Goal: Task Accomplishment & Management: Use online tool/utility

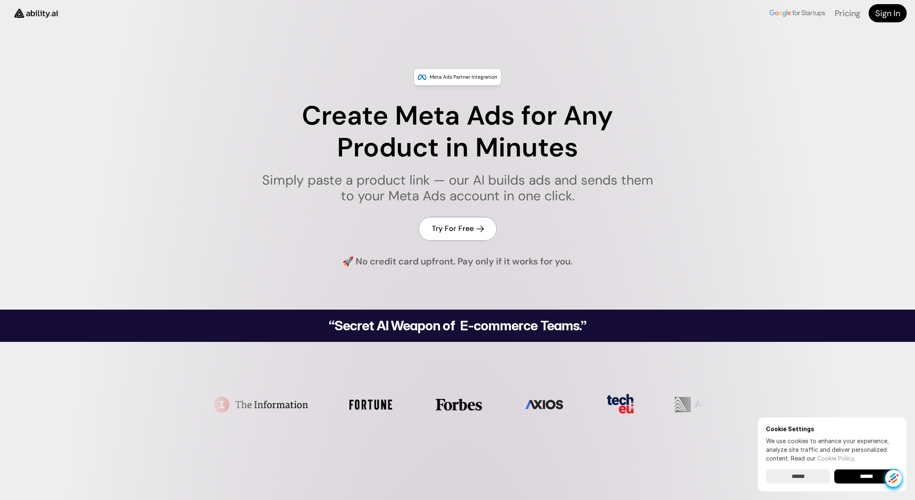
scroll to position [2, 0]
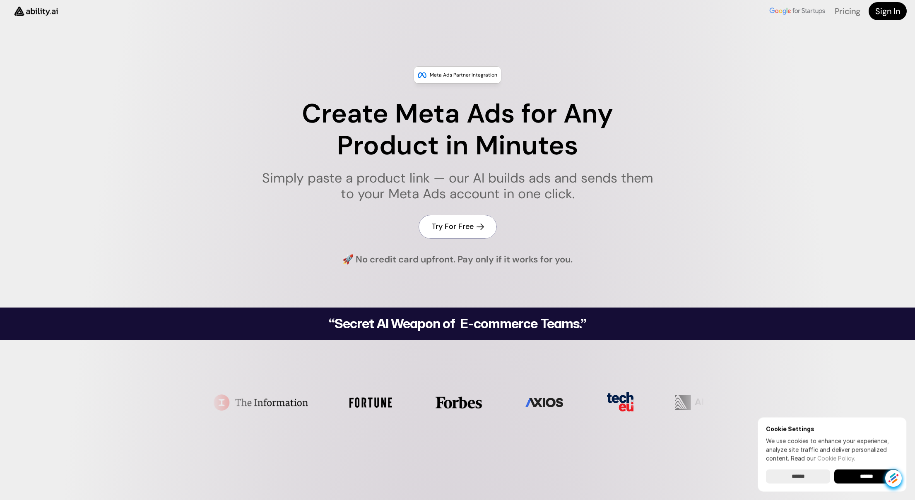
click at [460, 227] on h4 "Try For Free" at bounding box center [453, 227] width 42 height 10
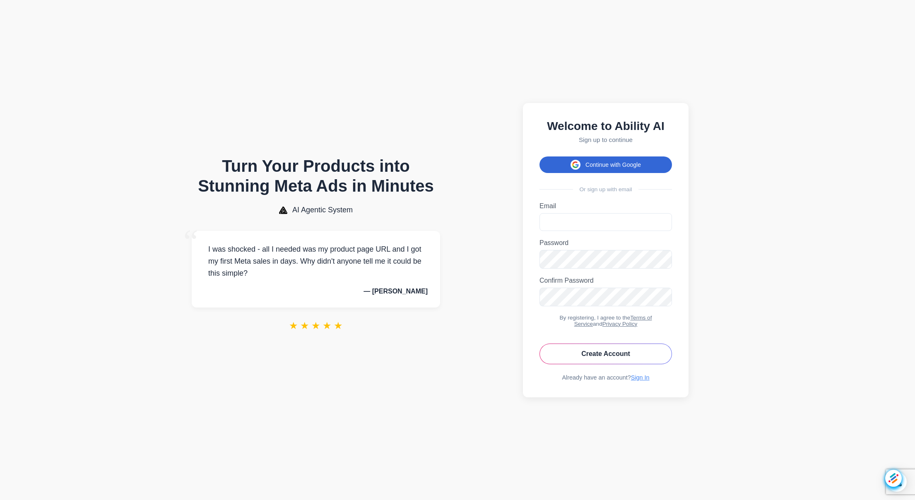
click at [612, 162] on button "Continue with Google" at bounding box center [606, 165] width 133 height 17
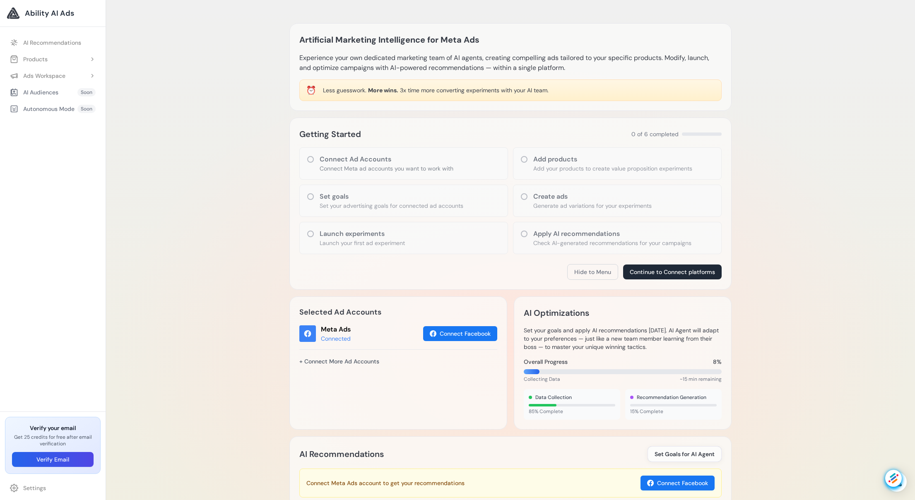
click at [311, 159] on icon at bounding box center [311, 159] width 8 height 8
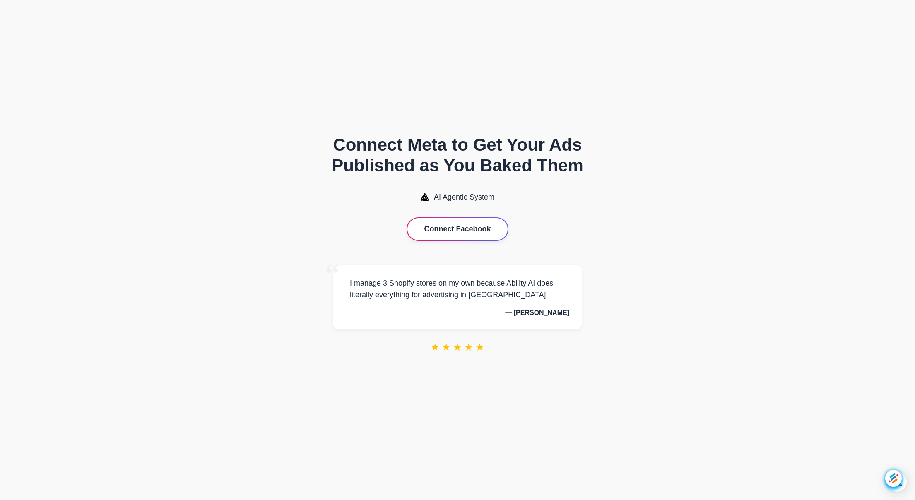
click at [439, 228] on button "Connect Facebook" at bounding box center [458, 229] width 100 height 22
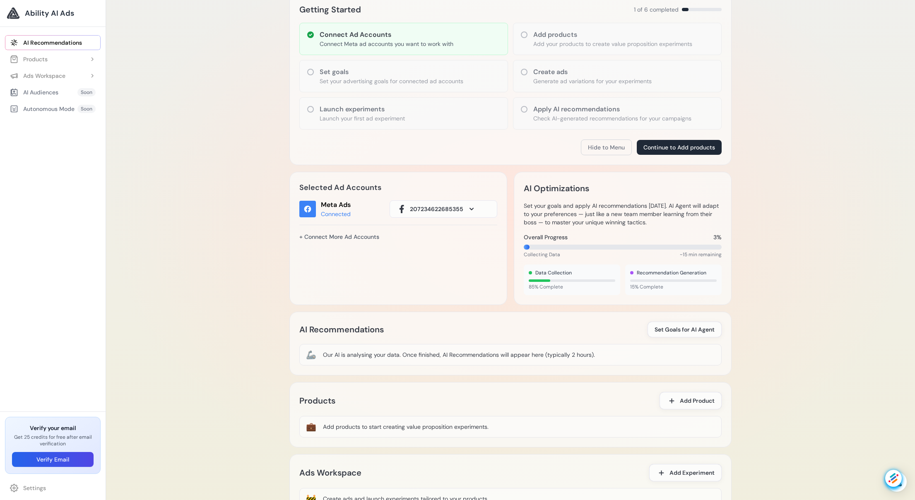
scroll to position [126, 0]
click at [57, 55] on button "Products" at bounding box center [53, 59] width 96 height 15
click at [48, 75] on link "Add Product" at bounding box center [56, 75] width 87 height 15
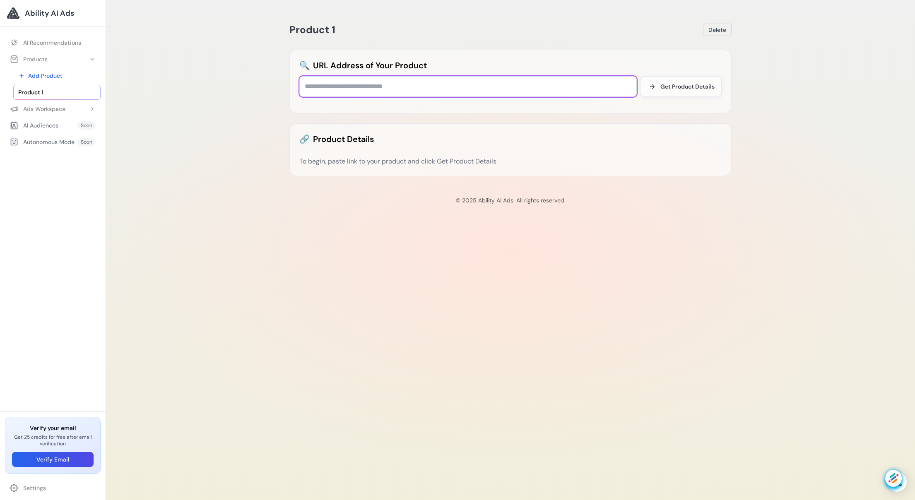
click at [351, 87] on input "text" at bounding box center [468, 86] width 338 height 21
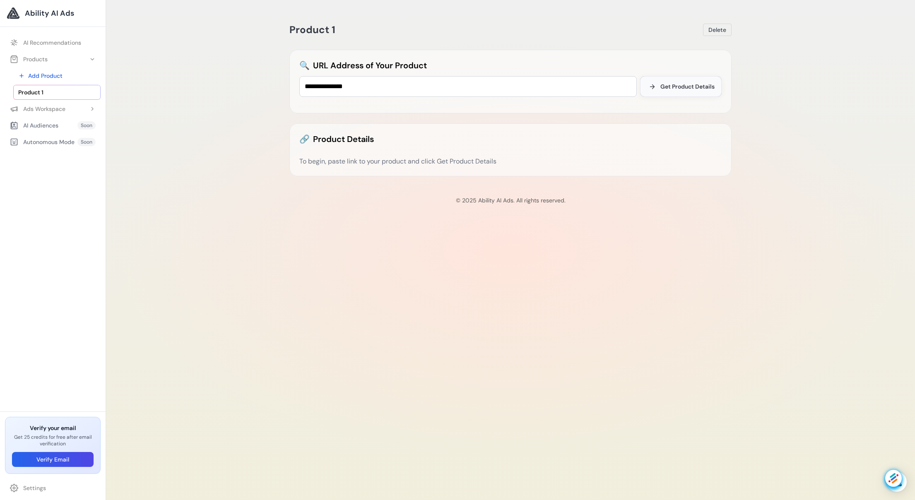
click at [684, 85] on span "Get Product Details" at bounding box center [688, 86] width 54 height 8
drag, startPoint x: 371, startPoint y: 86, endPoint x: 264, endPoint y: 82, distance: 106.9
click at [264, 82] on div "**********" at bounding box center [510, 250] width 809 height 500
paste input "**********"
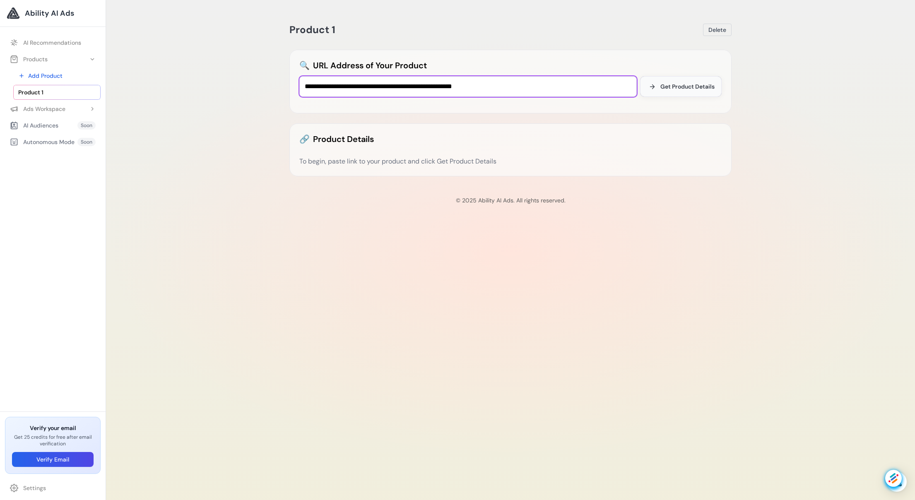
type input "**********"
click at [693, 86] on span "Get Product Details" at bounding box center [688, 86] width 54 height 8
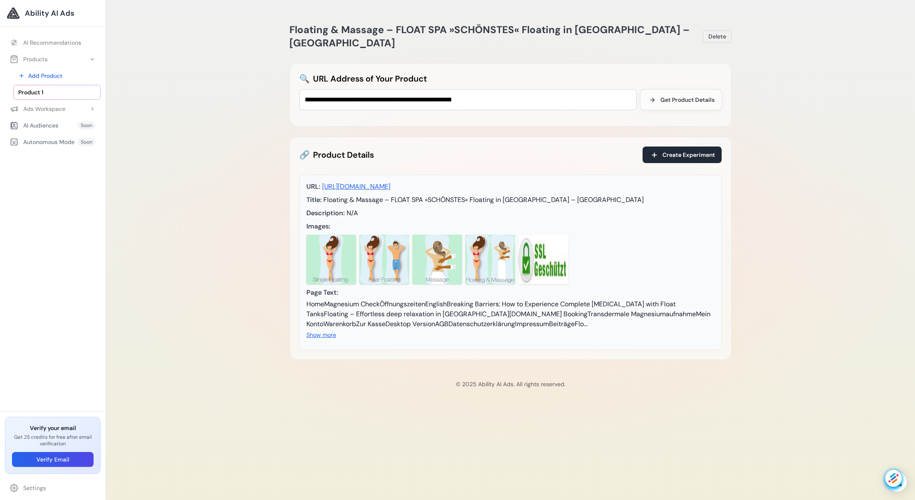
drag, startPoint x: 574, startPoint y: 319, endPoint x: 451, endPoint y: 326, distance: 123.2
click at [574, 319] on div "HomeMagnesium CheckÖffnungszeitenEnglishBreaking Barriers: How to Experience Co…" at bounding box center [511, 314] width 408 height 30
click at [331, 339] on button "Show more" at bounding box center [322, 335] width 30 height 8
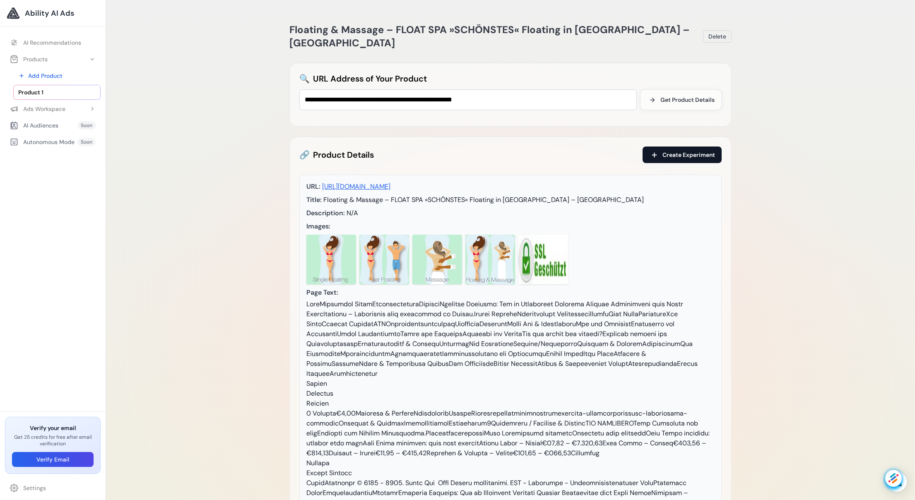
click at [688, 151] on span "Create Experiment" at bounding box center [689, 155] width 53 height 8
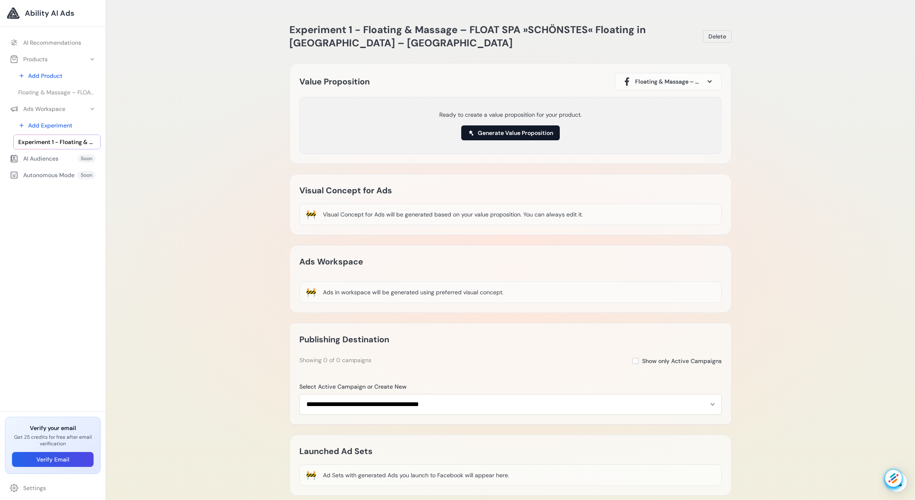
click at [495, 131] on button "Generate Value Proposition" at bounding box center [510, 133] width 99 height 15
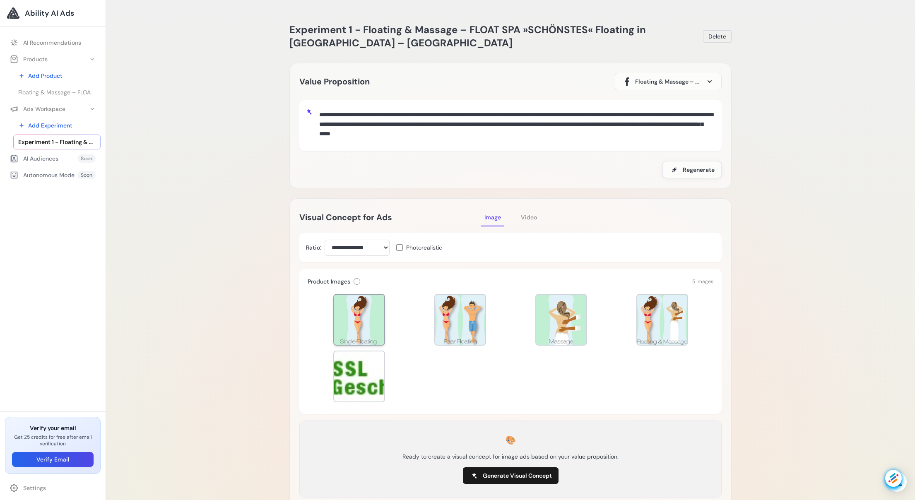
click at [358, 319] on div at bounding box center [359, 320] width 50 height 50
click at [469, 313] on div at bounding box center [460, 320] width 50 height 50
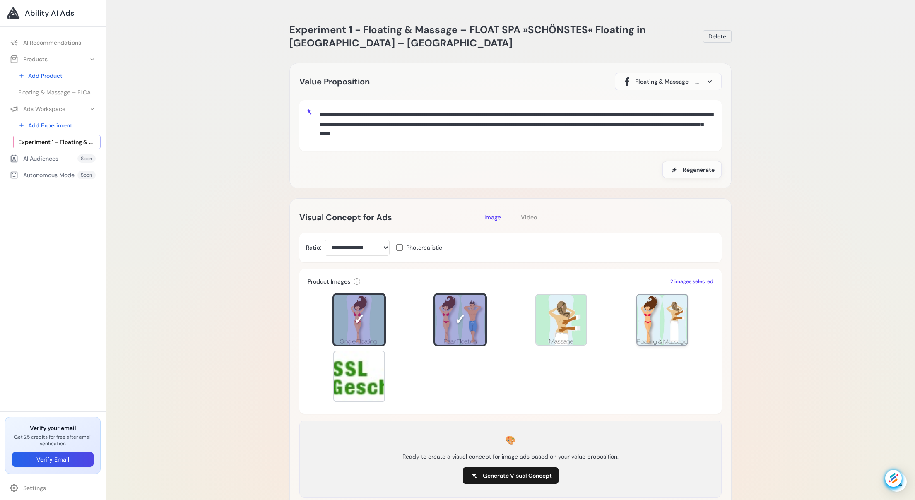
click at [661, 322] on div at bounding box center [663, 320] width 50 height 50
click at [529, 218] on span "Video" at bounding box center [529, 217] width 16 height 7
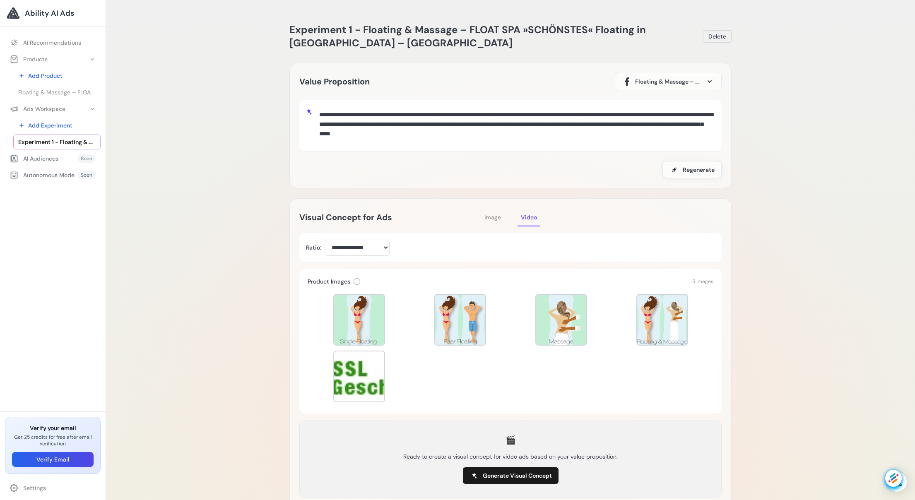
click at [494, 219] on span "Image" at bounding box center [493, 217] width 17 height 7
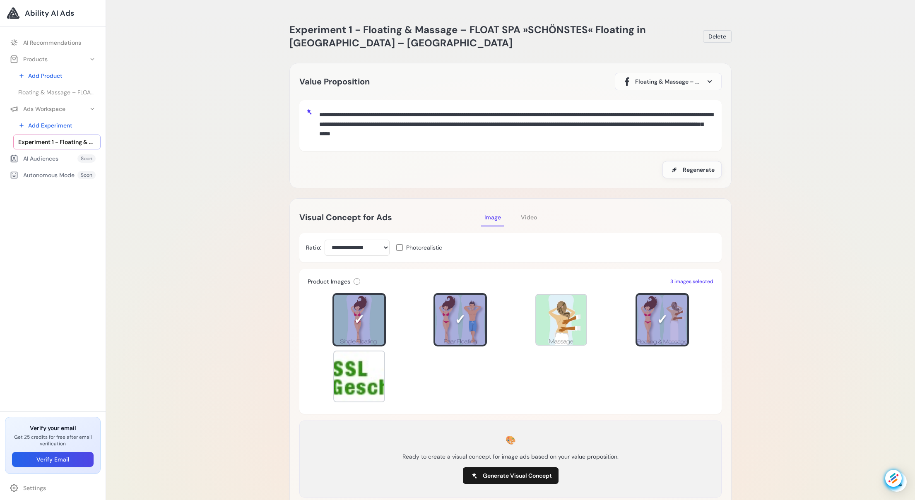
click at [414, 127] on textarea "**********" at bounding box center [515, 125] width 399 height 36
drag, startPoint x: 613, startPoint y: 134, endPoint x: 319, endPoint y: 118, distance: 295.4
click at [319, 118] on textarea "**********" at bounding box center [515, 125] width 399 height 36
click at [622, 135] on textarea "**********" at bounding box center [515, 125] width 399 height 36
drag, startPoint x: 617, startPoint y: 135, endPoint x: 306, endPoint y: 106, distance: 312.4
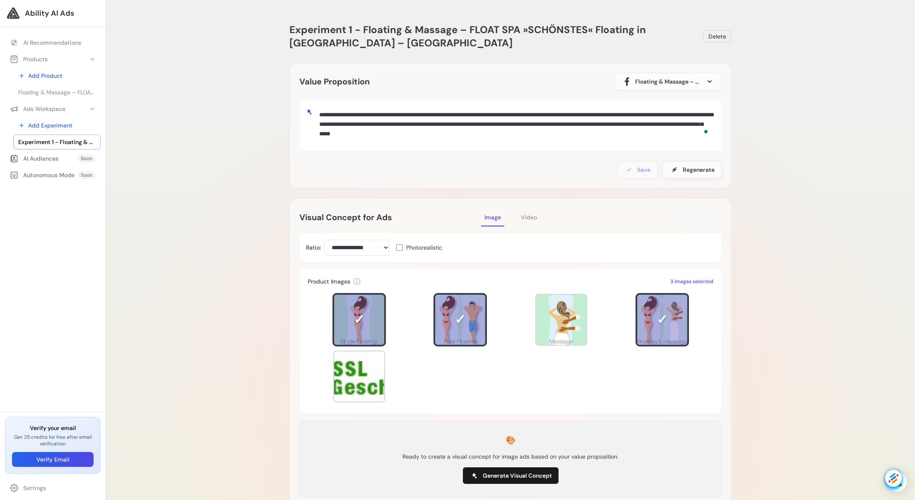
click at [306, 107] on div "**********" at bounding box center [510, 126] width 409 height 38
paste textarea "**********"
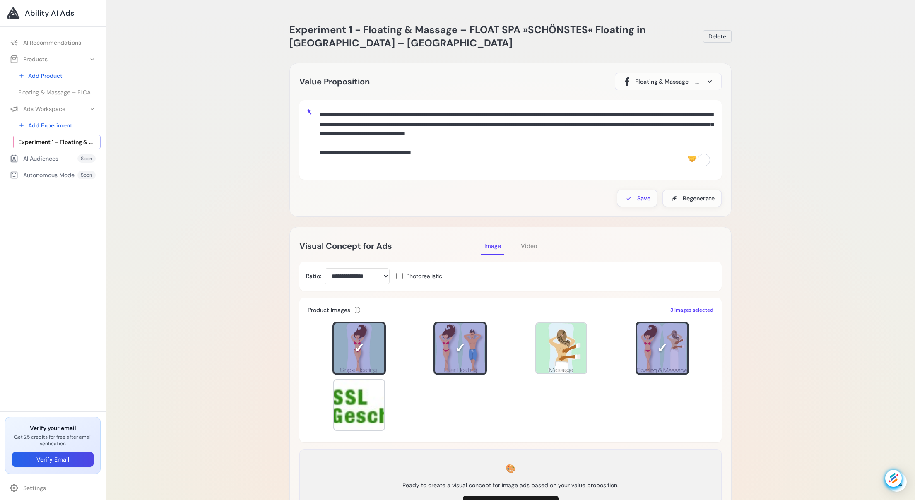
drag, startPoint x: 459, startPoint y: 162, endPoint x: 309, endPoint y: 155, distance: 150.1
click at [309, 155] on div "**********" at bounding box center [510, 140] width 409 height 66
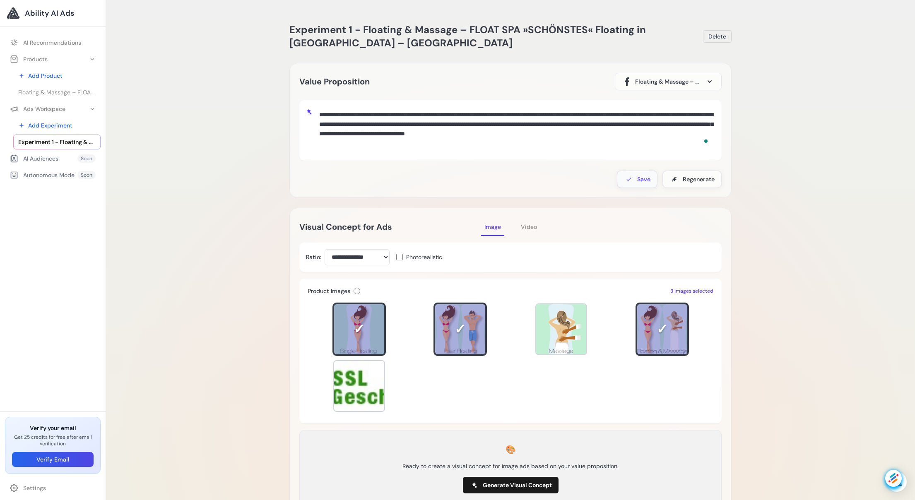
type textarea "**********"
click at [644, 179] on span "Save" at bounding box center [644, 179] width 13 height 8
click at [691, 179] on span "Regenerate" at bounding box center [699, 179] width 32 height 8
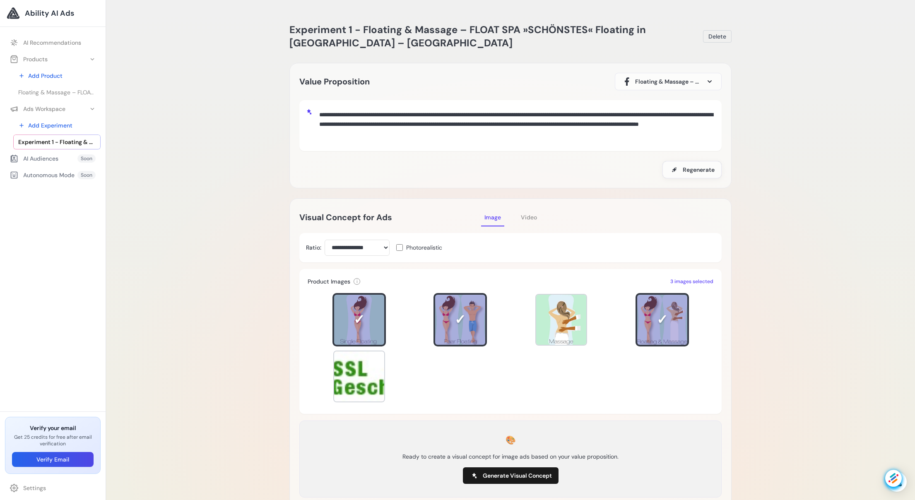
scroll to position [105, 0]
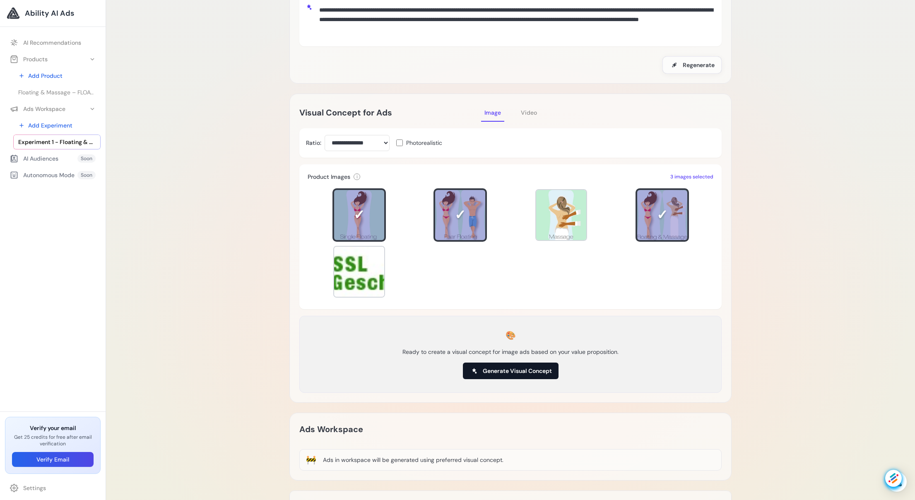
click at [514, 369] on span "Generate Visual Concept" at bounding box center [517, 371] width 69 height 8
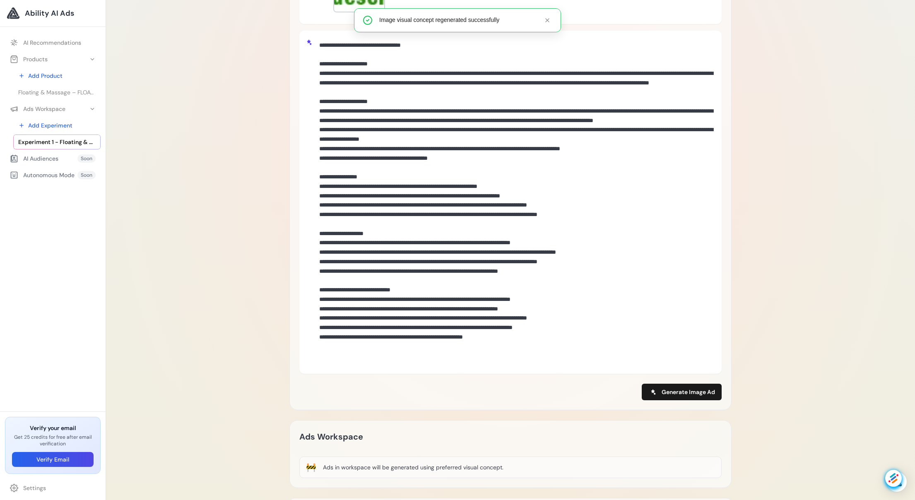
scroll to position [392, 0]
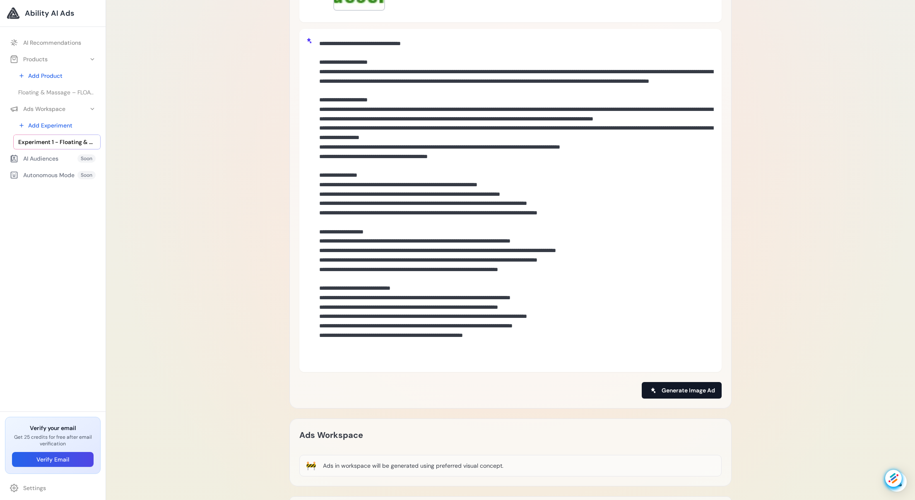
click at [676, 390] on span "Generate Image Ad" at bounding box center [688, 390] width 53 height 8
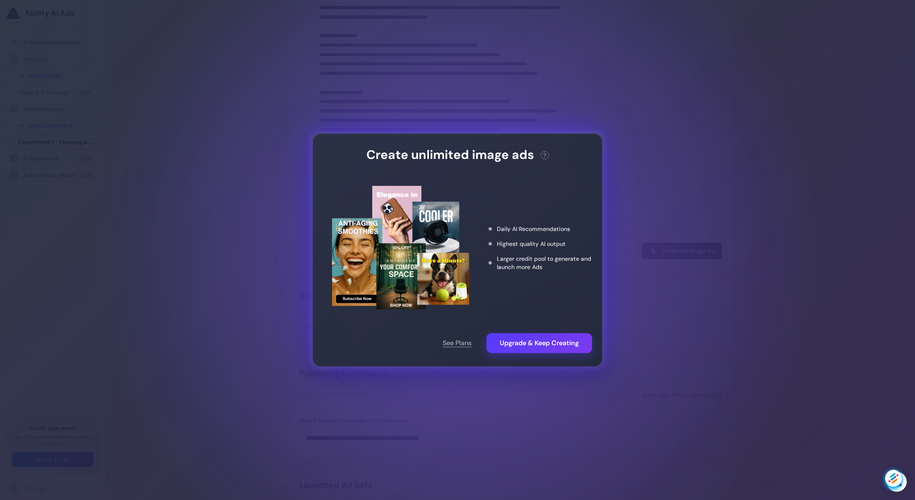
scroll to position [609, 0]
click at [703, 326] on div "Create unlimited image ads ? This action needs 2 credits. You have 0 remaining.…" at bounding box center [457, 250] width 915 height 500
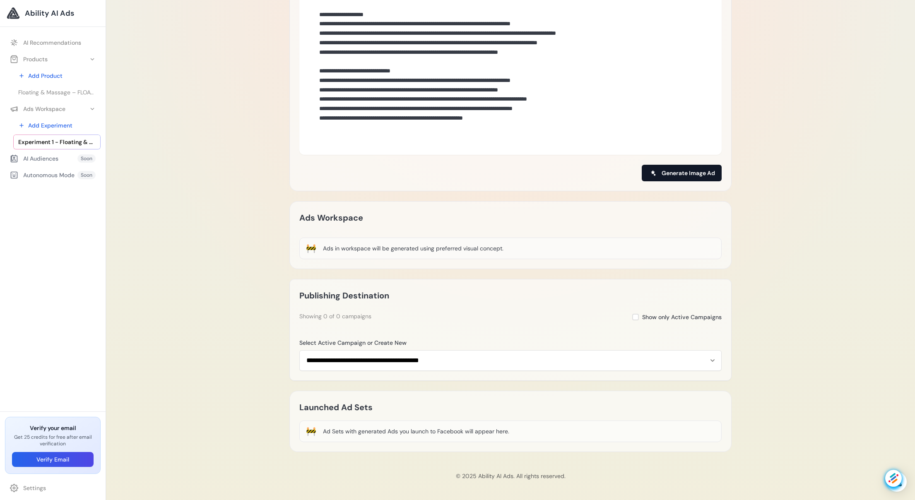
click at [692, 171] on span "Generate Image Ad" at bounding box center [688, 173] width 53 height 8
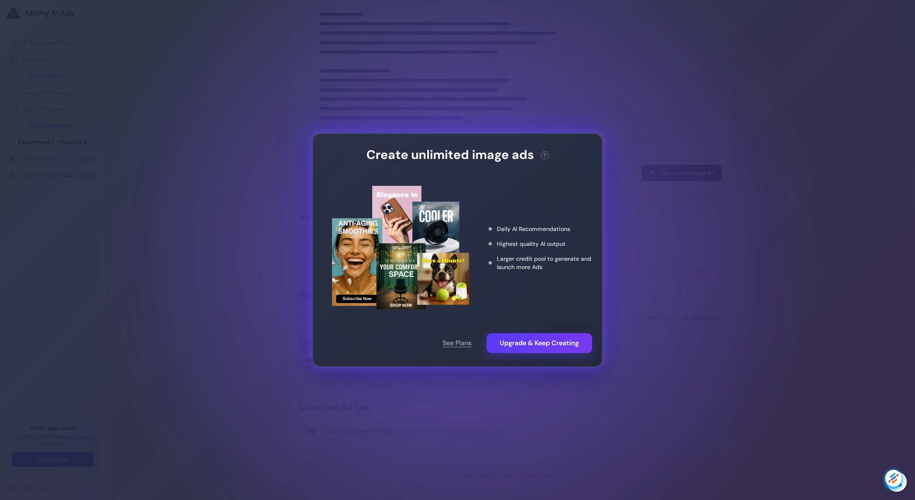
click at [659, 300] on div "Create unlimited image ads ? This action needs 2 credits. You have 0 remaining.…" at bounding box center [457, 250] width 915 height 500
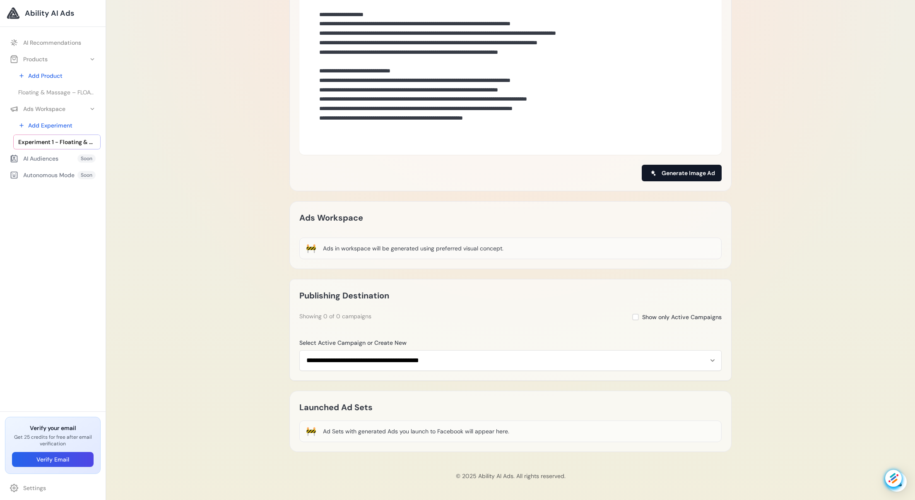
click at [688, 173] on span "Generate Image Ad" at bounding box center [688, 173] width 53 height 8
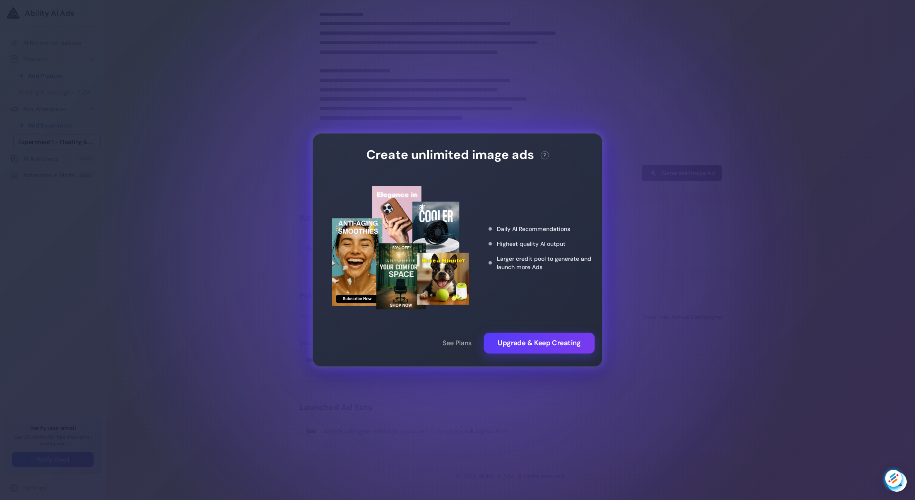
click at [534, 343] on button "Upgrade & Keep Creating" at bounding box center [539, 343] width 111 height 21
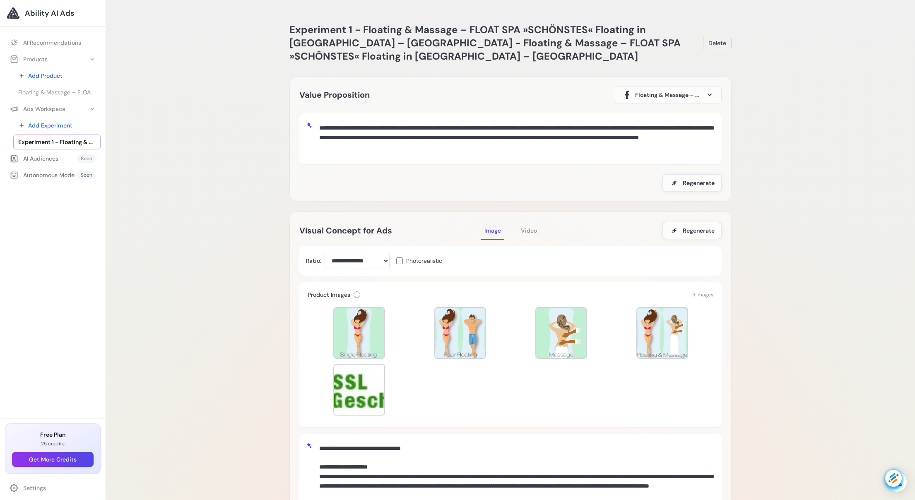
drag, startPoint x: 519, startPoint y: 149, endPoint x: 297, endPoint y: 131, distance: 222.7
click at [297, 131] on div "**********" at bounding box center [511, 139] width 442 height 126
click at [309, 152] on div "**********" at bounding box center [510, 139] width 409 height 38
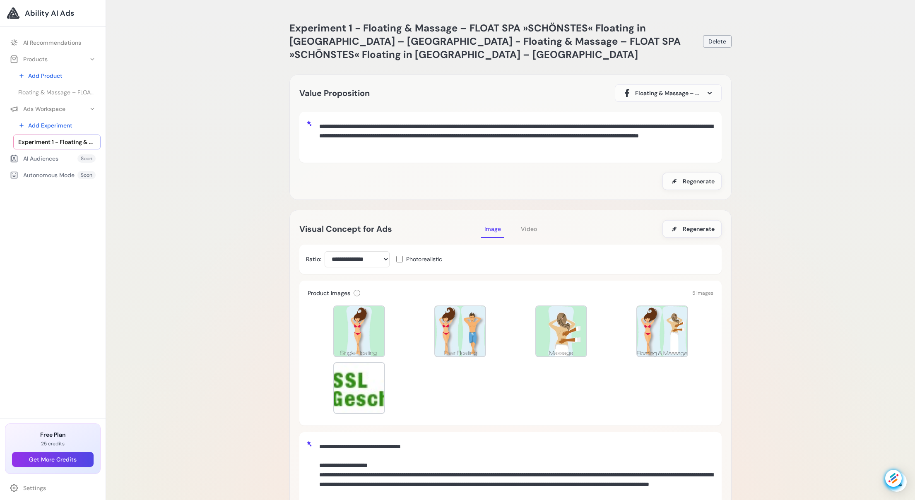
click at [716, 41] on span "Delete" at bounding box center [718, 41] width 18 height 8
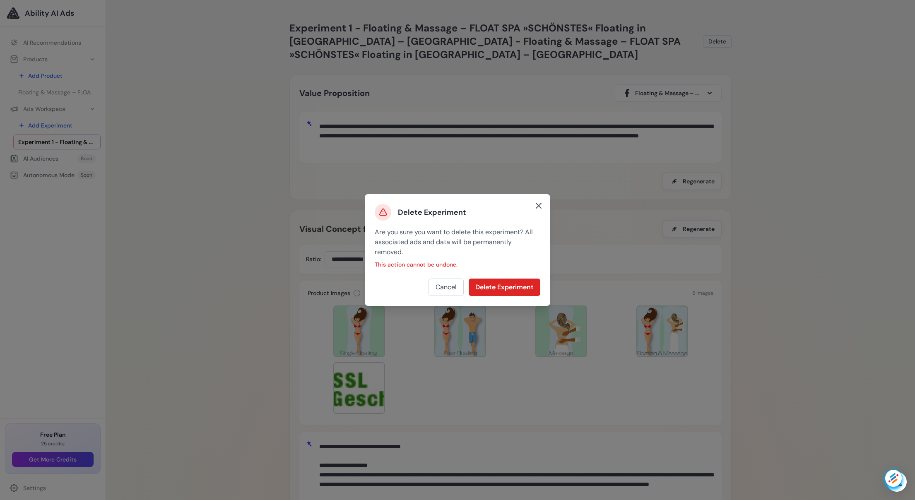
click at [539, 205] on icon at bounding box center [538, 205] width 5 height 5
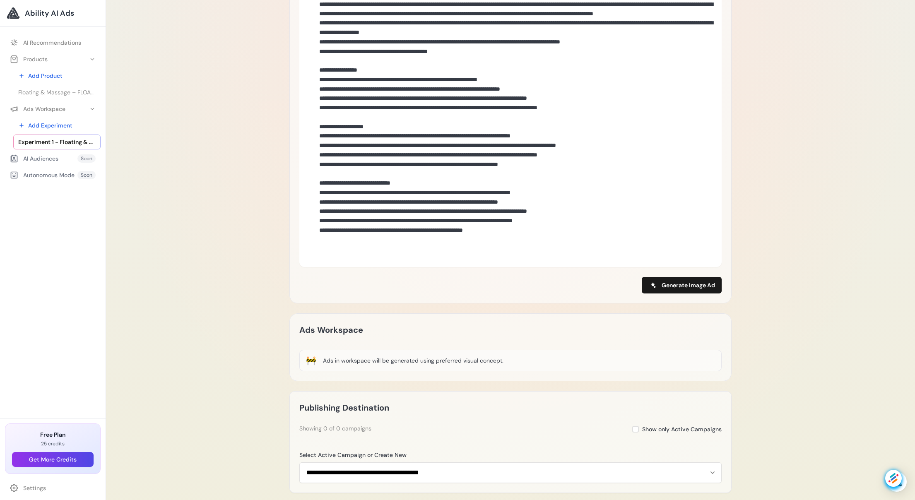
scroll to position [511, 0]
click at [688, 285] on span "Generate Image Ad" at bounding box center [688, 284] width 53 height 8
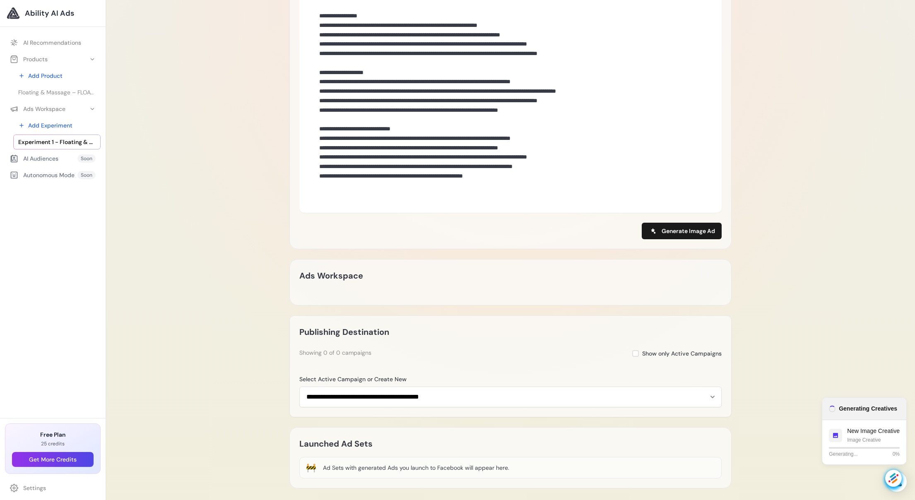
scroll to position [601, 0]
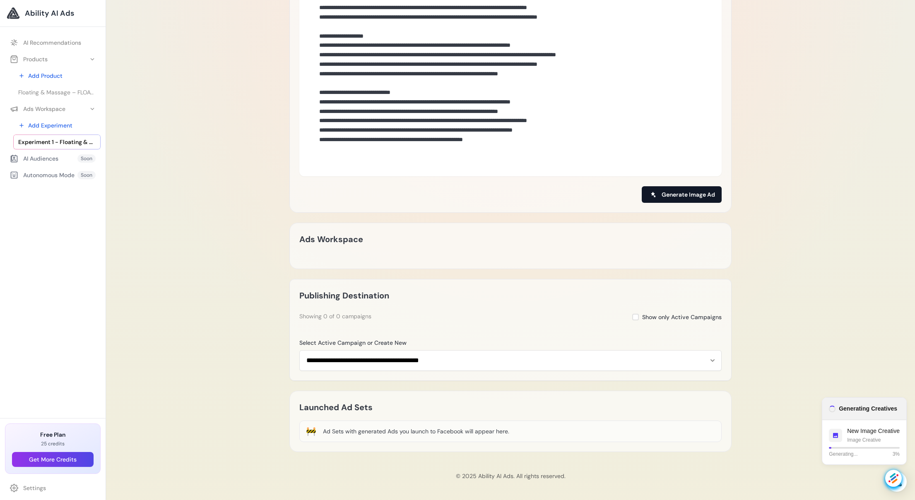
click at [693, 194] on span "Generate Image Ad" at bounding box center [688, 195] width 53 height 8
click at [686, 195] on span "Generate Image Ad" at bounding box center [688, 195] width 53 height 8
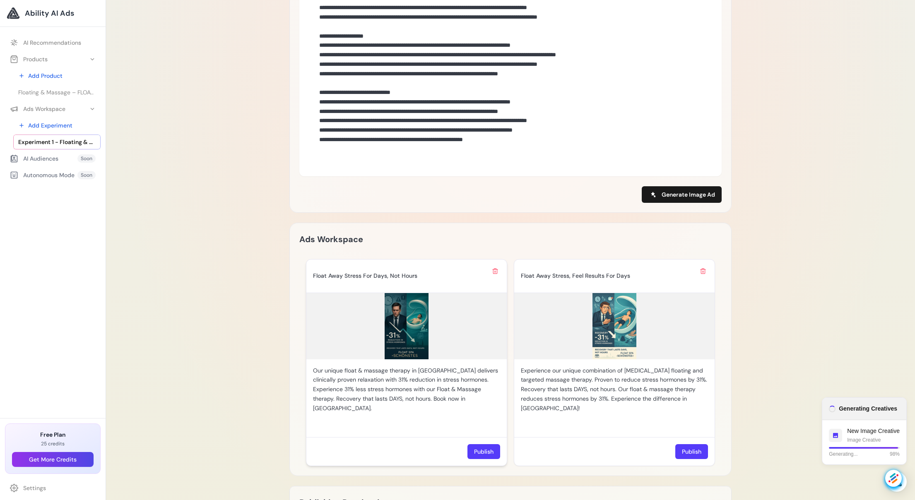
click at [410, 316] on img at bounding box center [407, 326] width 200 height 66
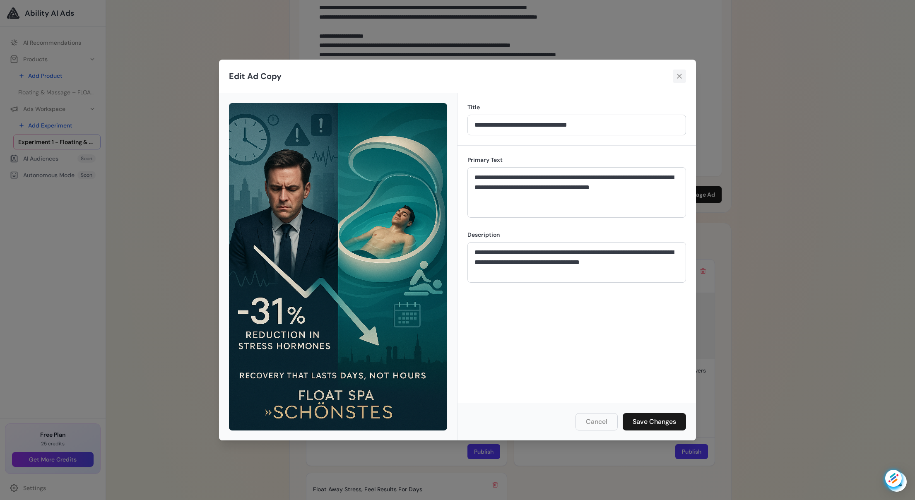
click at [681, 75] on icon at bounding box center [679, 76] width 5 height 5
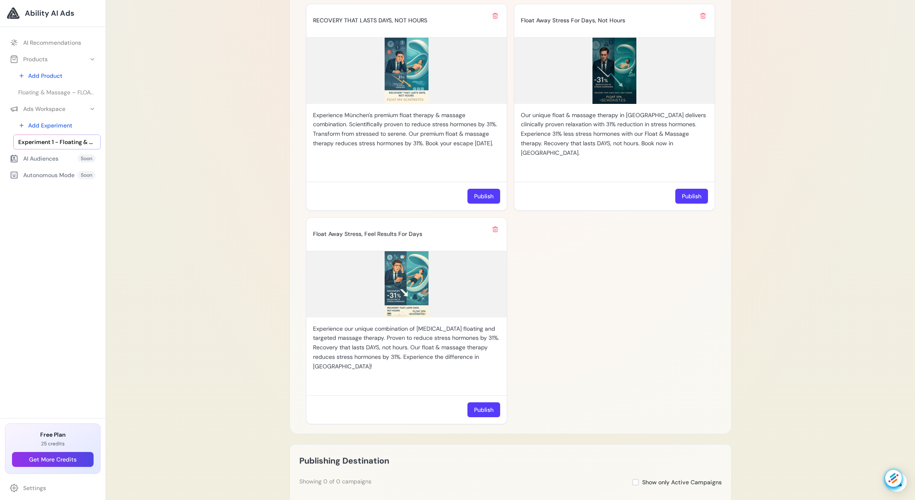
scroll to position [858, 0]
click at [405, 67] on img at bounding box center [407, 69] width 200 height 66
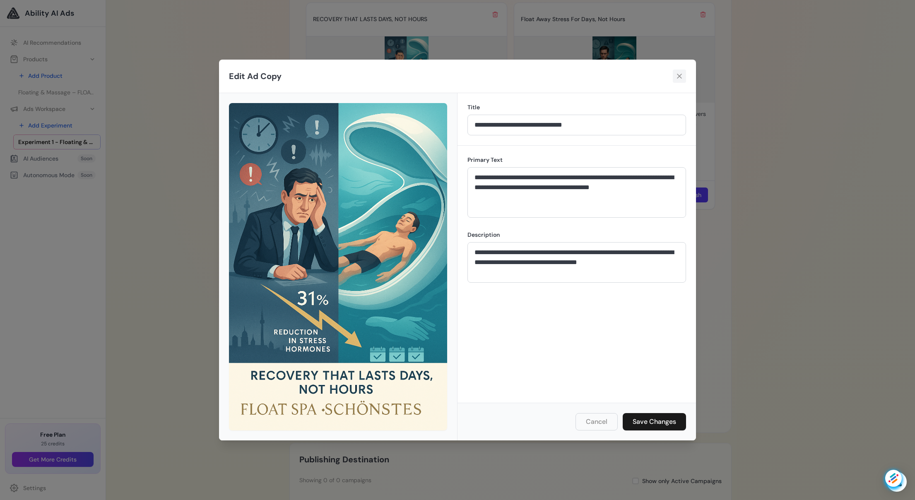
click at [680, 75] on icon at bounding box center [680, 76] width 8 height 8
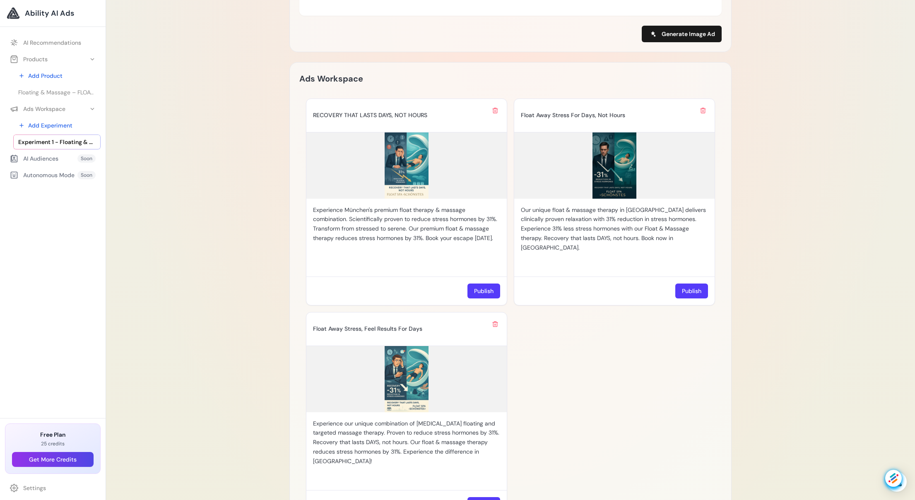
scroll to position [744, 0]
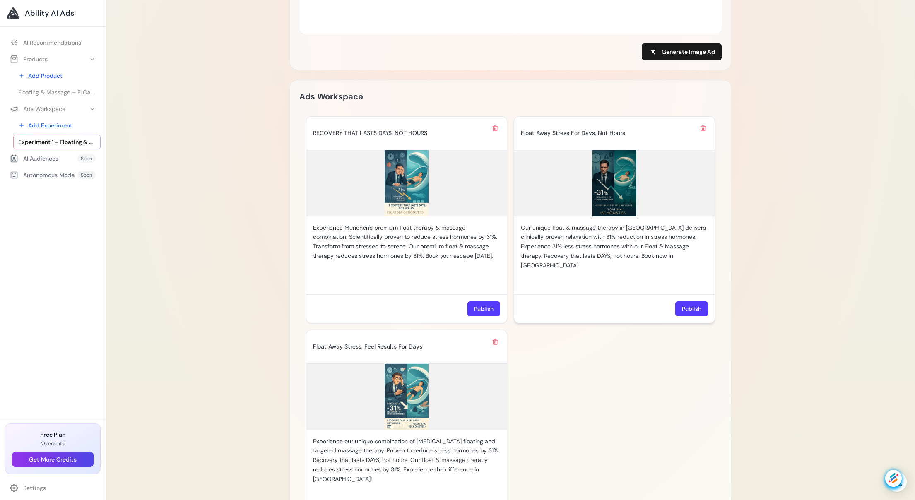
click at [611, 174] on img at bounding box center [614, 183] width 200 height 66
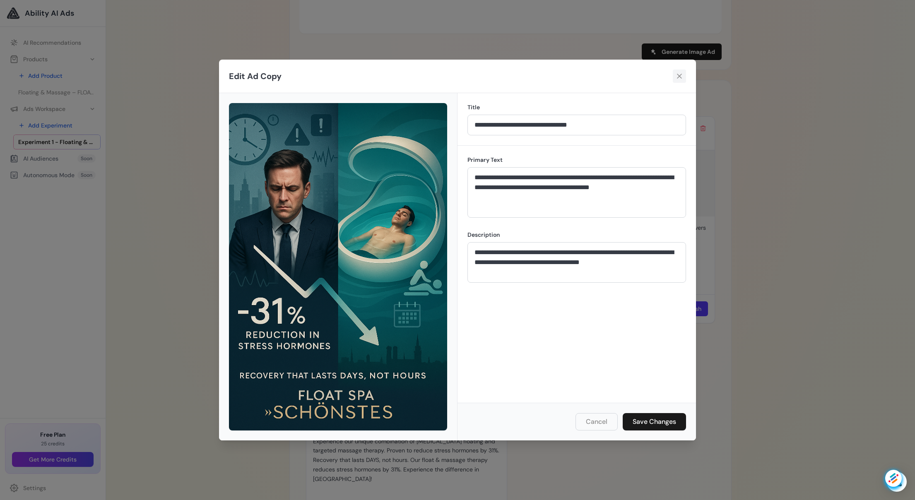
click at [681, 75] on icon at bounding box center [679, 76] width 5 height 5
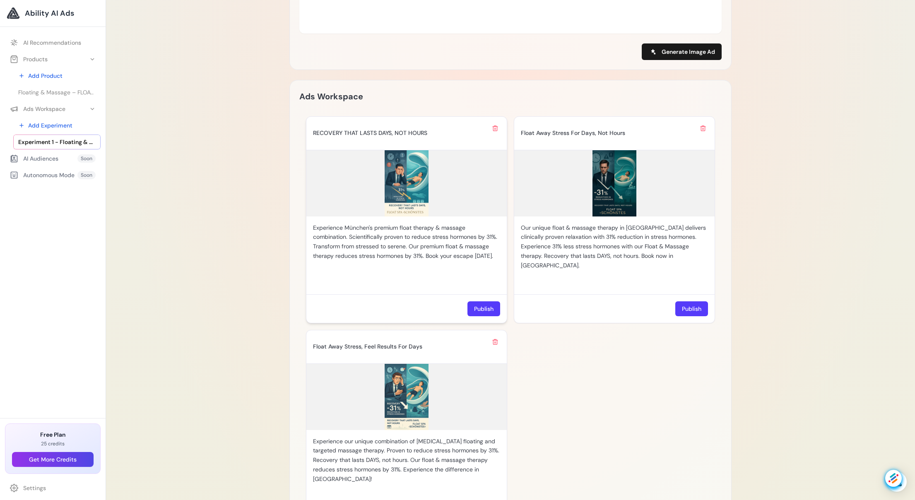
click at [398, 178] on img at bounding box center [407, 183] width 200 height 66
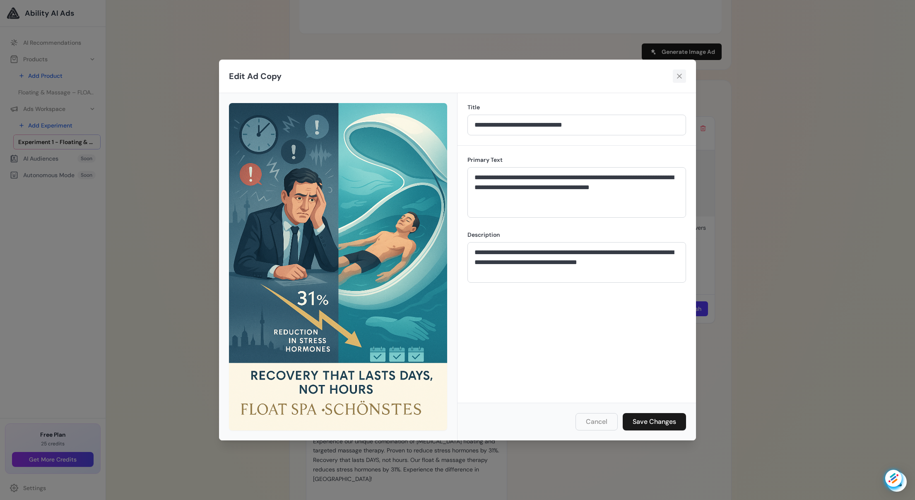
click at [680, 77] on icon at bounding box center [680, 76] width 8 height 8
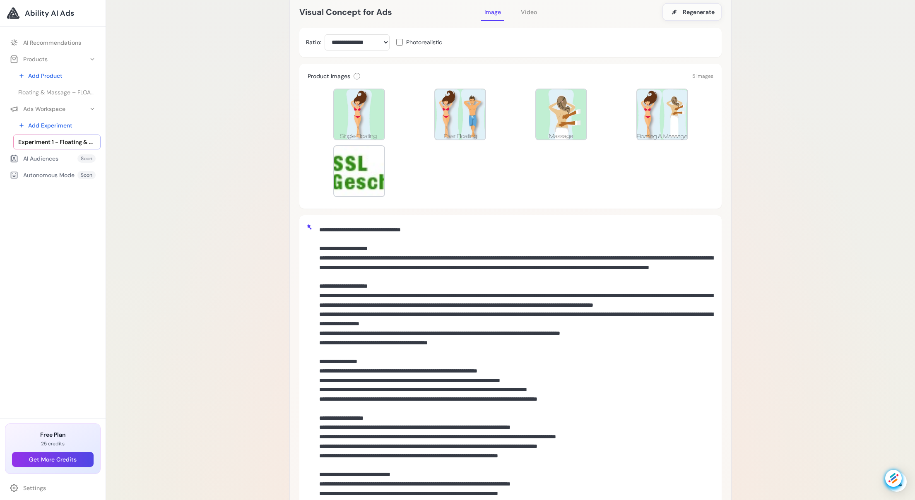
scroll to position [198, 0]
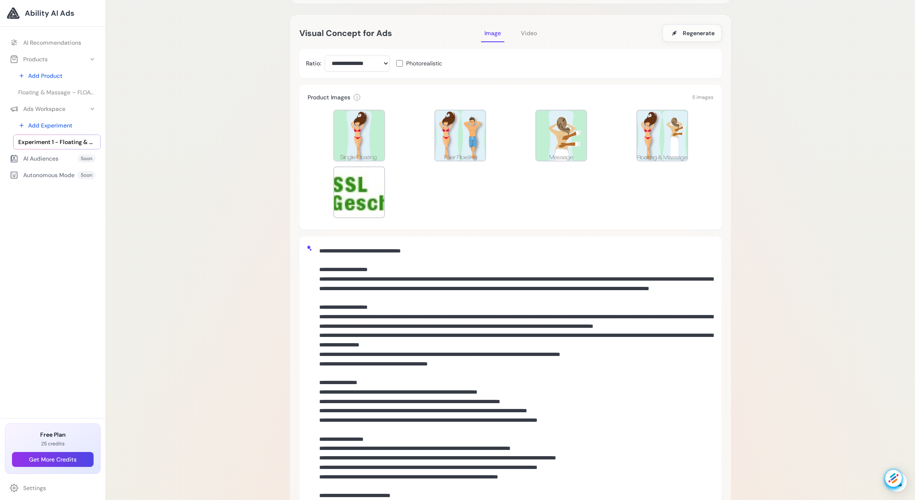
click at [351, 254] on textarea at bounding box center [515, 407] width 399 height 328
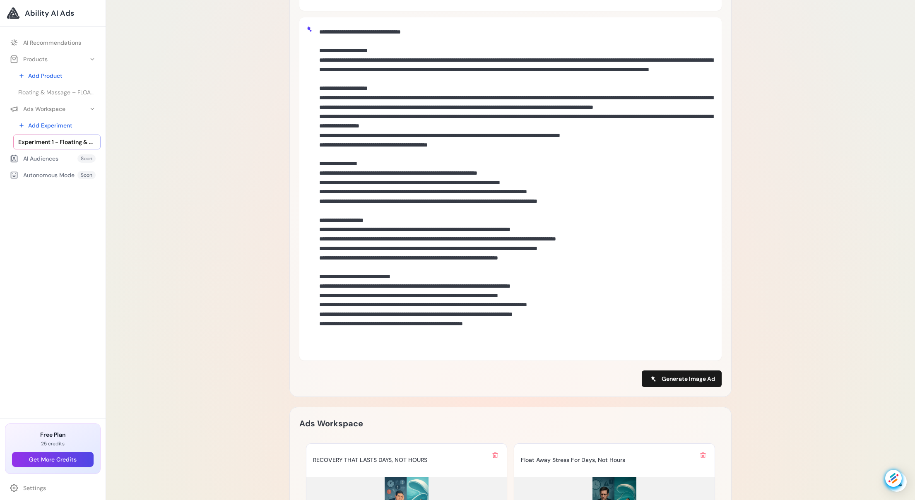
scroll to position [337, 0]
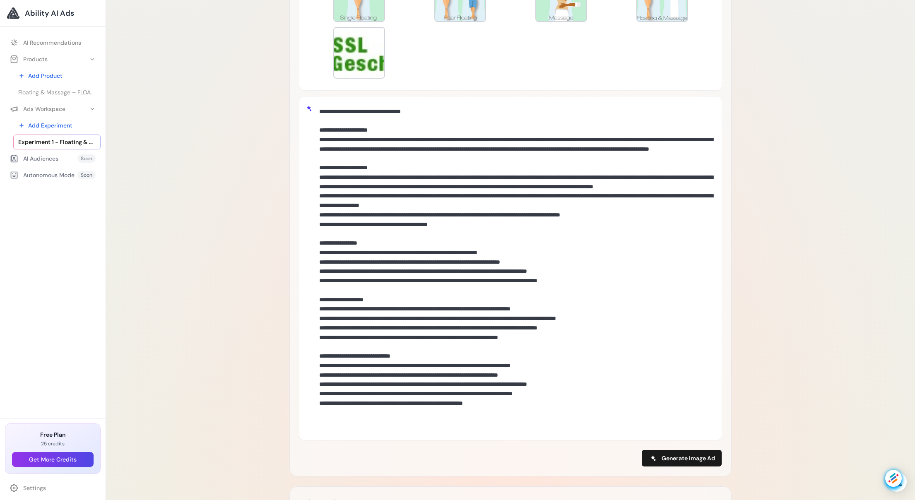
drag, startPoint x: 521, startPoint y: 248, endPoint x: 312, endPoint y: 115, distance: 247.5
click at [312, 115] on div at bounding box center [510, 269] width 409 height 330
paste textarea "**********"
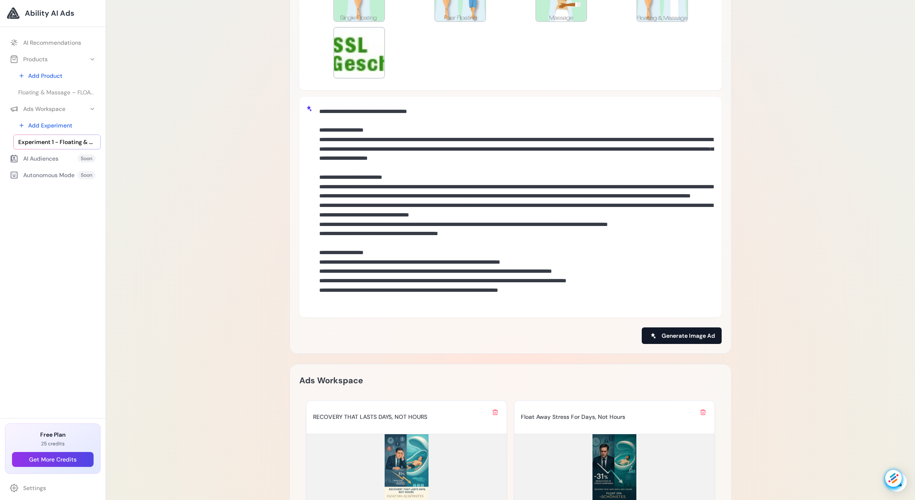
type textarea "**********"
click at [692, 335] on span "Generate Image Ad" at bounding box center [688, 336] width 53 height 8
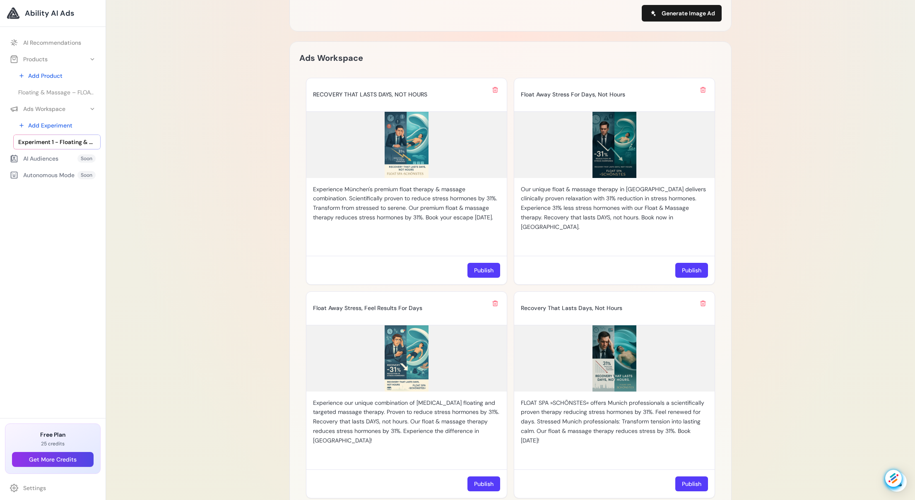
scroll to position [696, 0]
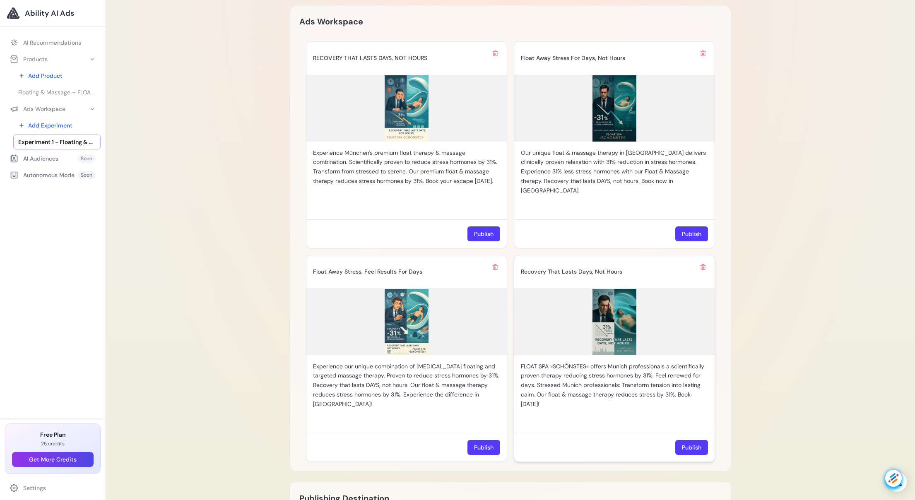
click at [616, 320] on img at bounding box center [614, 322] width 200 height 66
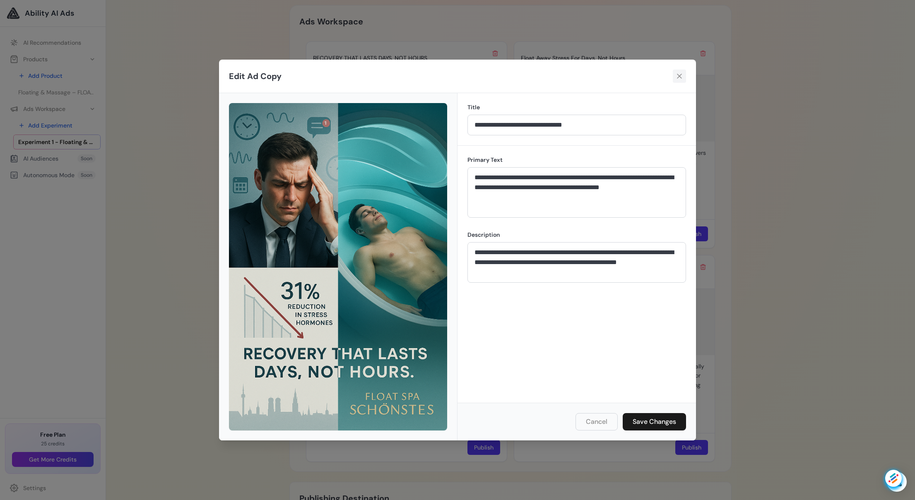
click at [681, 77] on icon at bounding box center [680, 76] width 8 height 8
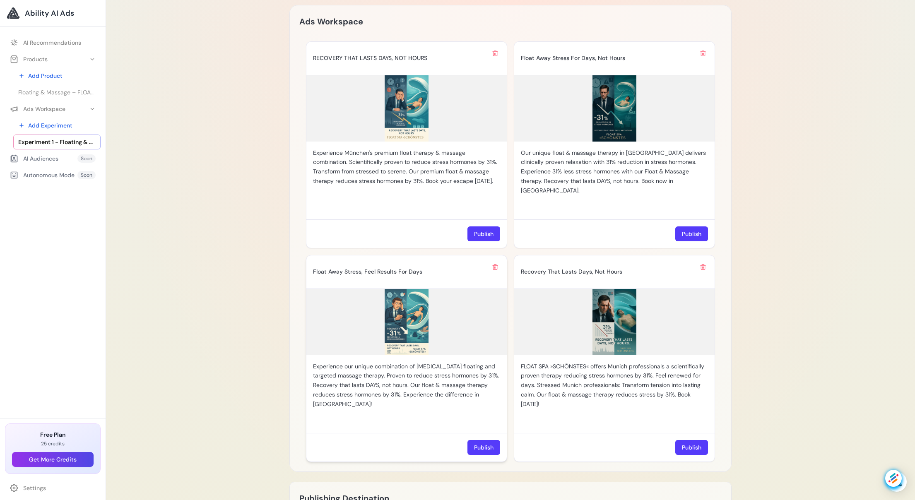
click at [399, 320] on img at bounding box center [407, 322] width 200 height 66
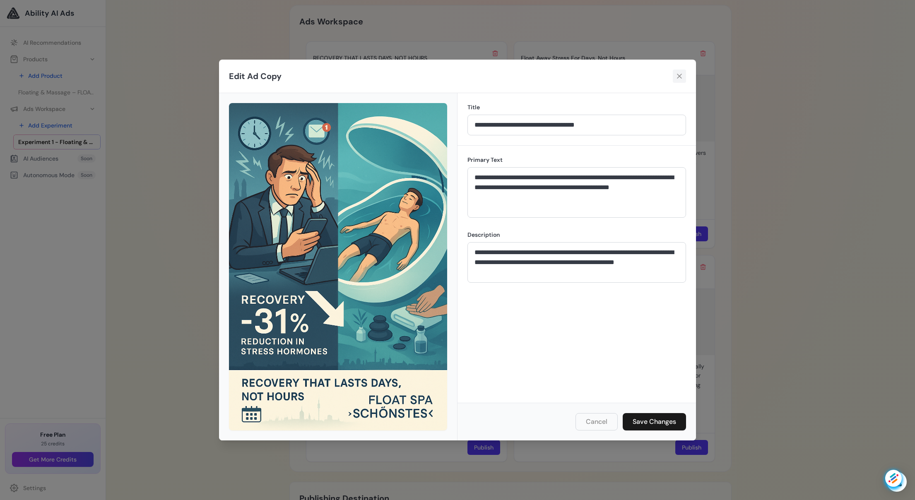
click at [680, 75] on icon at bounding box center [680, 76] width 8 height 8
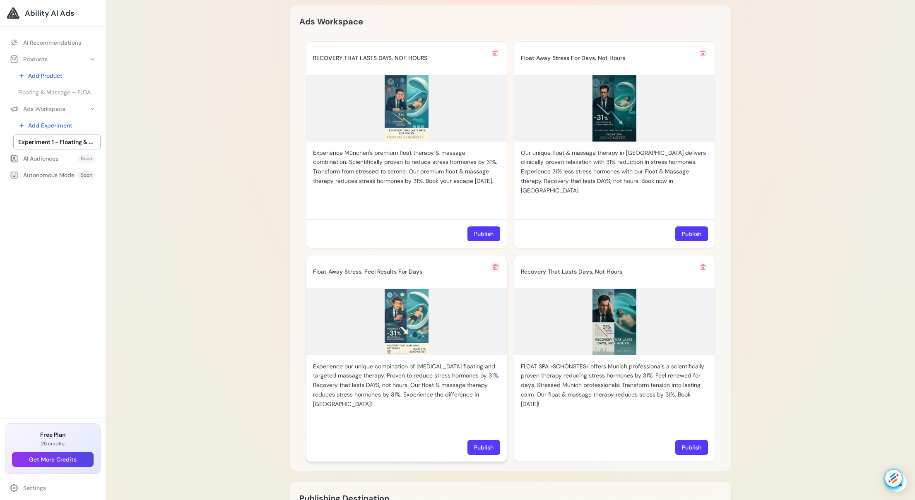
click at [495, 266] on icon at bounding box center [495, 267] width 7 height 7
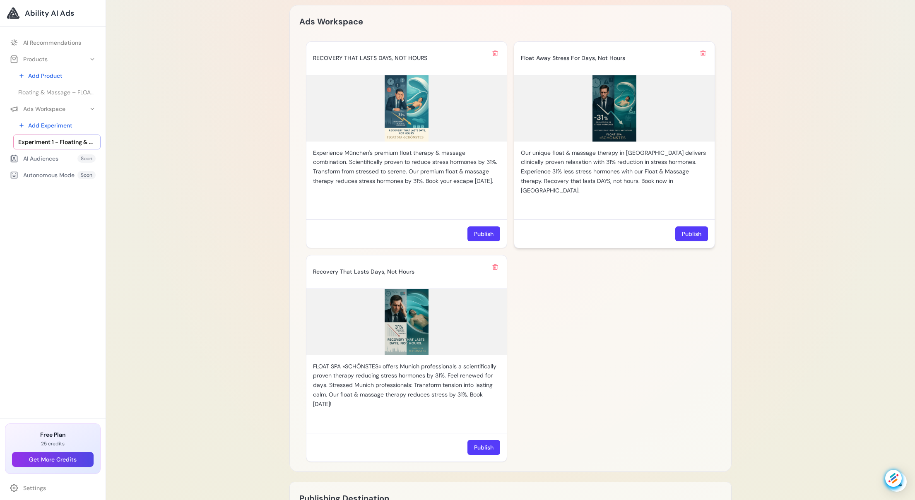
click at [614, 110] on img at bounding box center [614, 108] width 200 height 66
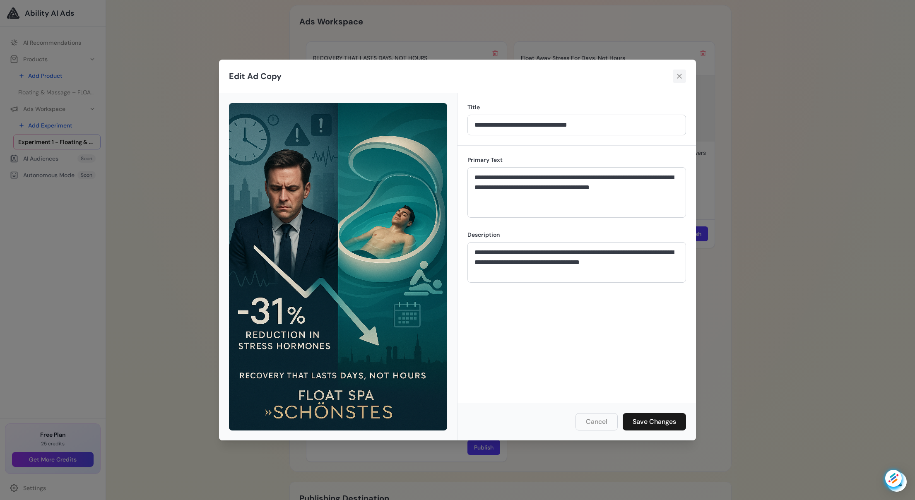
click at [681, 76] on icon at bounding box center [680, 76] width 8 height 8
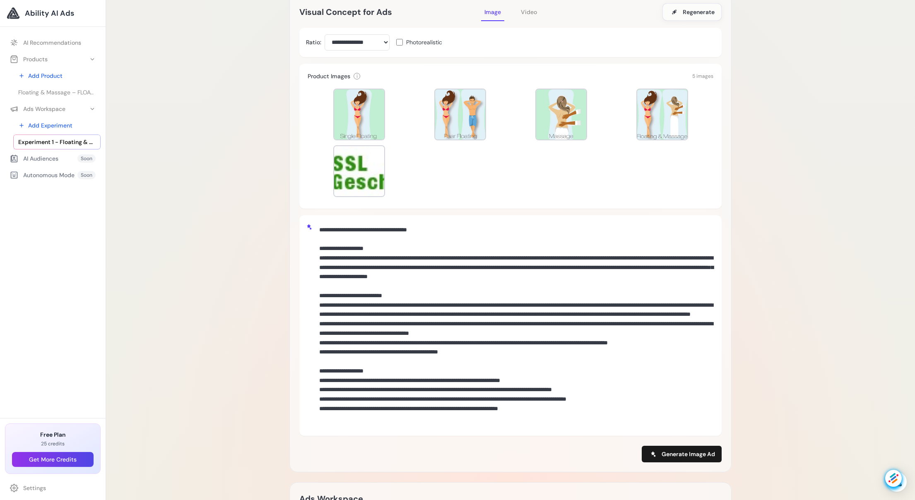
scroll to position [226, 0]
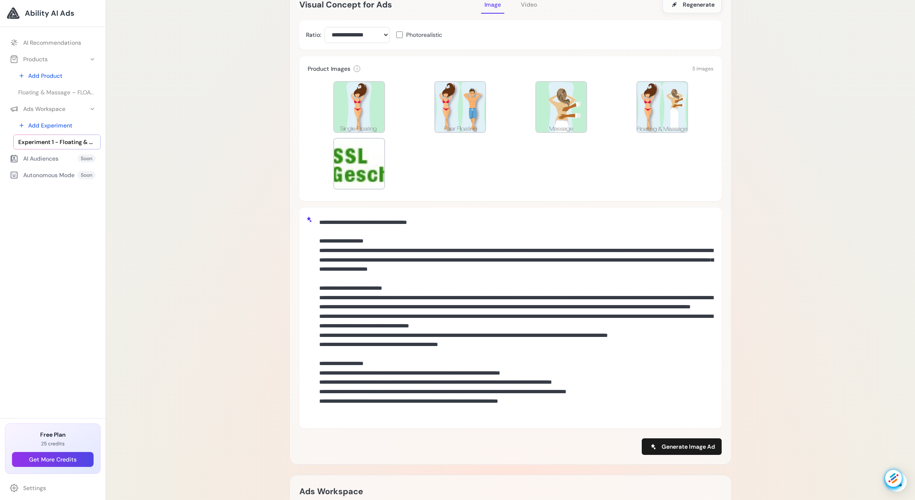
drag, startPoint x: 394, startPoint y: 223, endPoint x: 357, endPoint y: 223, distance: 37.7
click at [357, 223] on textarea at bounding box center [515, 317] width 399 height 205
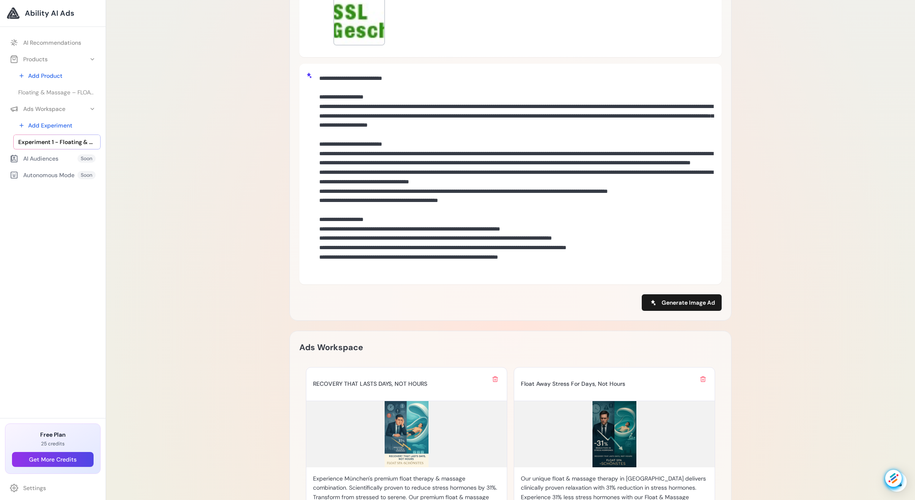
scroll to position [372, 0]
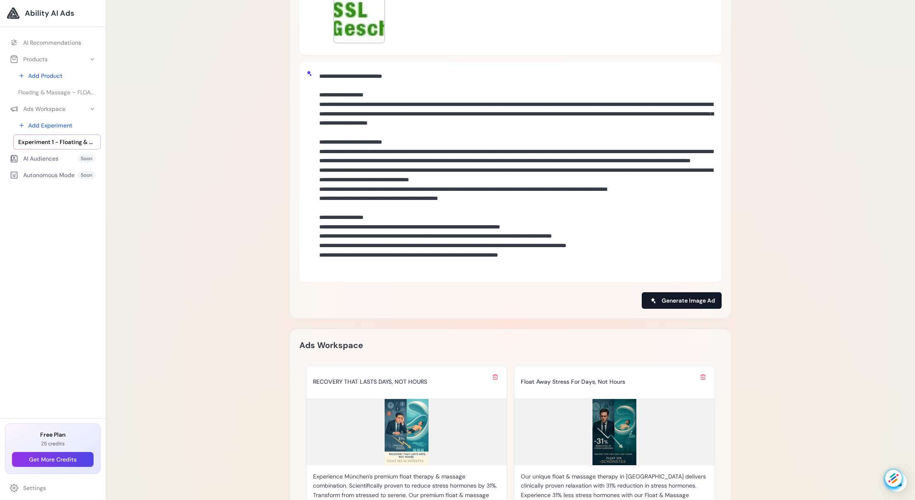
type textarea "**********"
click at [681, 300] on span "Generate Image Ad" at bounding box center [688, 301] width 53 height 8
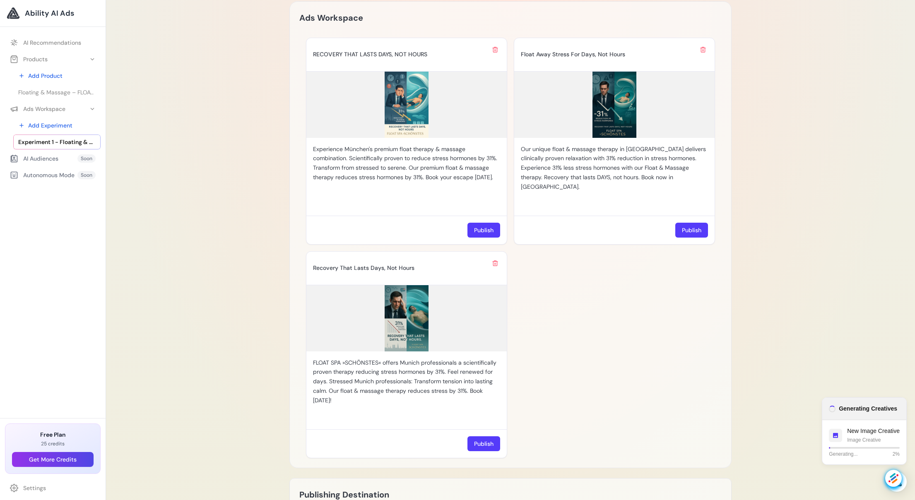
scroll to position [701, 0]
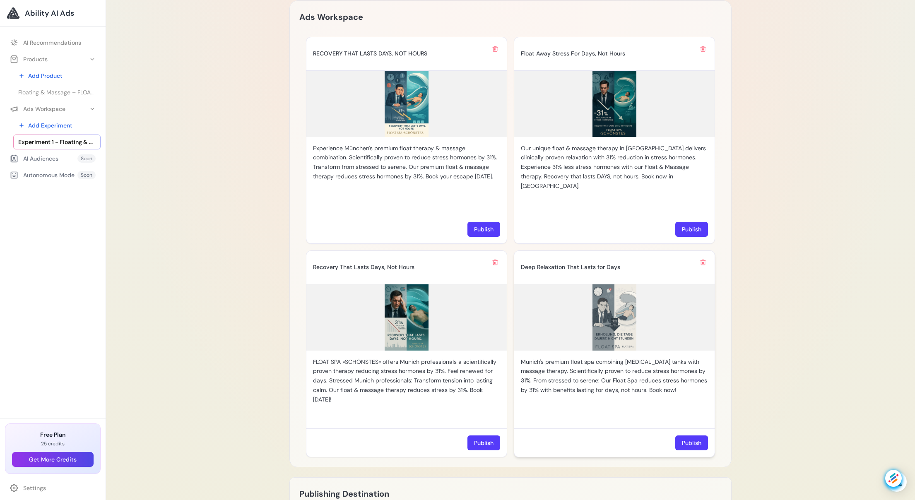
click at [618, 309] on img at bounding box center [614, 318] width 200 height 66
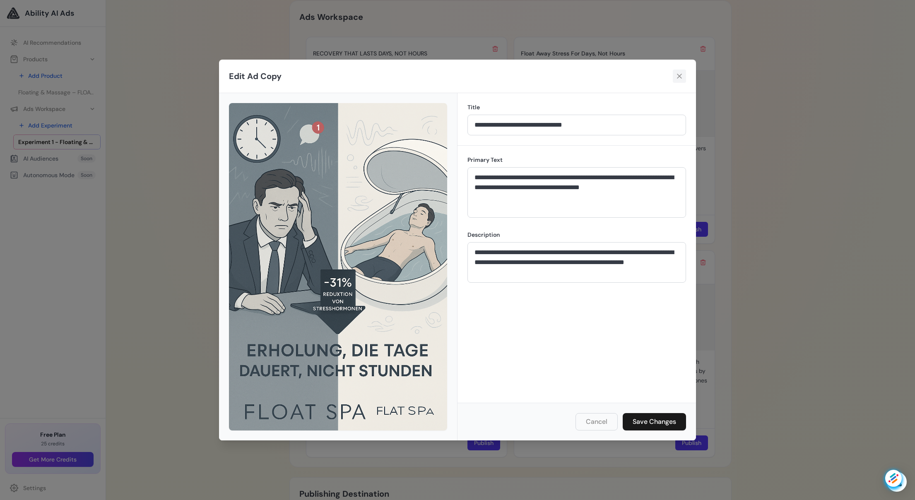
click at [678, 75] on icon at bounding box center [680, 76] width 8 height 8
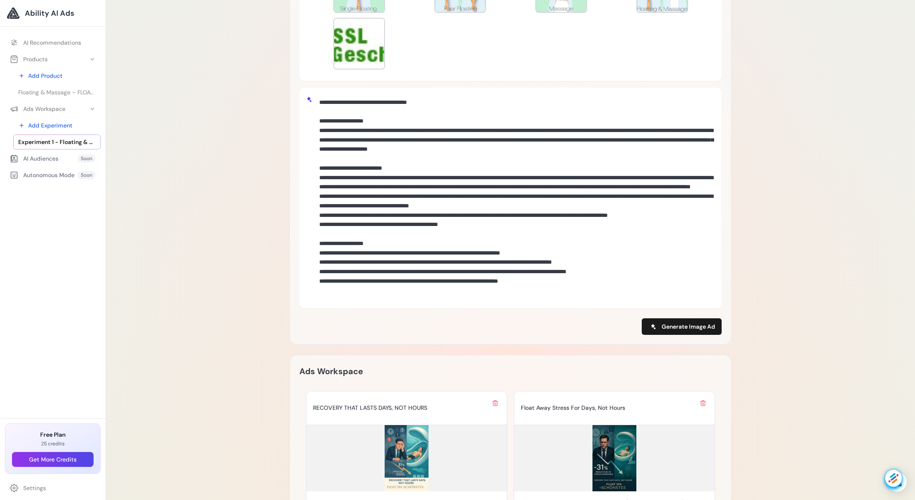
scroll to position [346, 0]
click at [681, 327] on span "Generate Image Ad" at bounding box center [688, 327] width 53 height 8
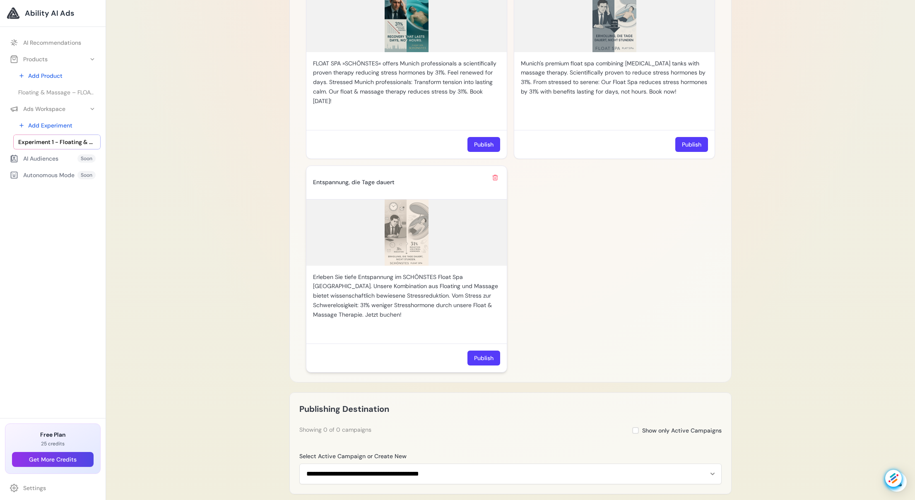
scroll to position [1001, 0]
click at [415, 232] on img at bounding box center [407, 231] width 200 height 66
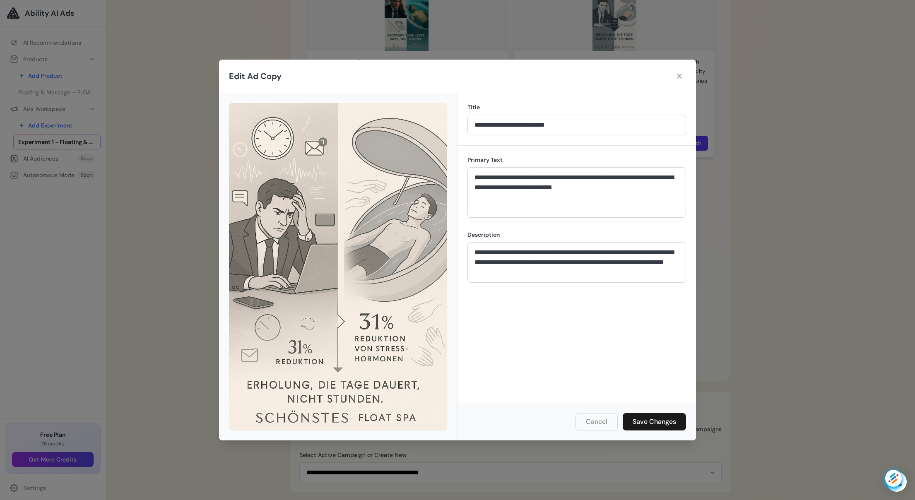
click at [679, 75] on icon at bounding box center [679, 76] width 5 height 5
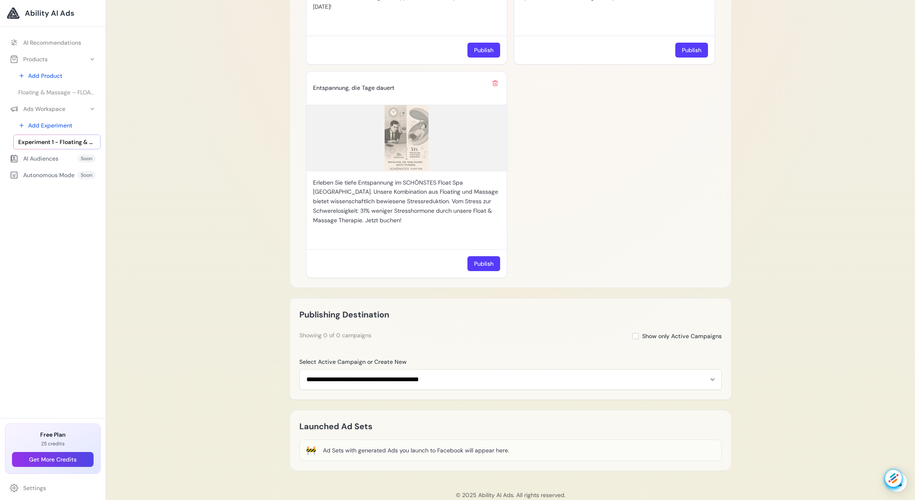
scroll to position [1113, 0]
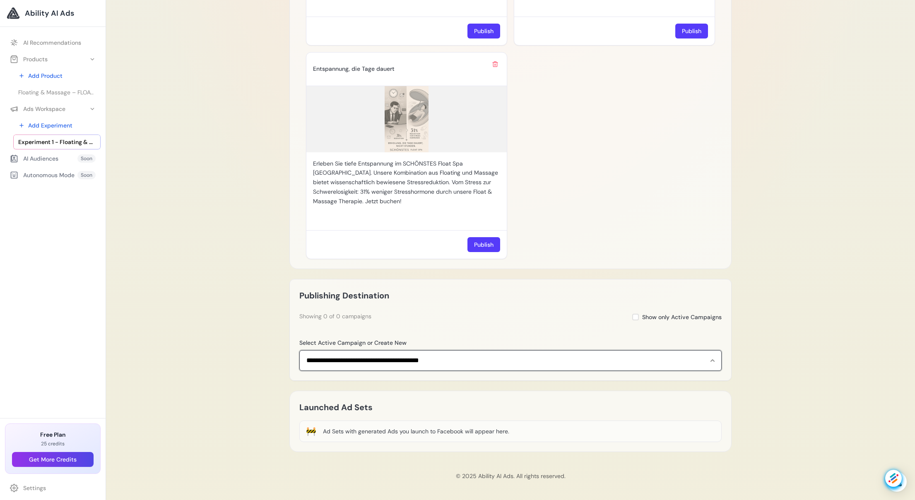
click at [712, 360] on select "**********" at bounding box center [510, 360] width 423 height 21
select select "**********"
click at [299, 350] on select "**********" at bounding box center [510, 360] width 423 height 21
